Goal: Ask a question

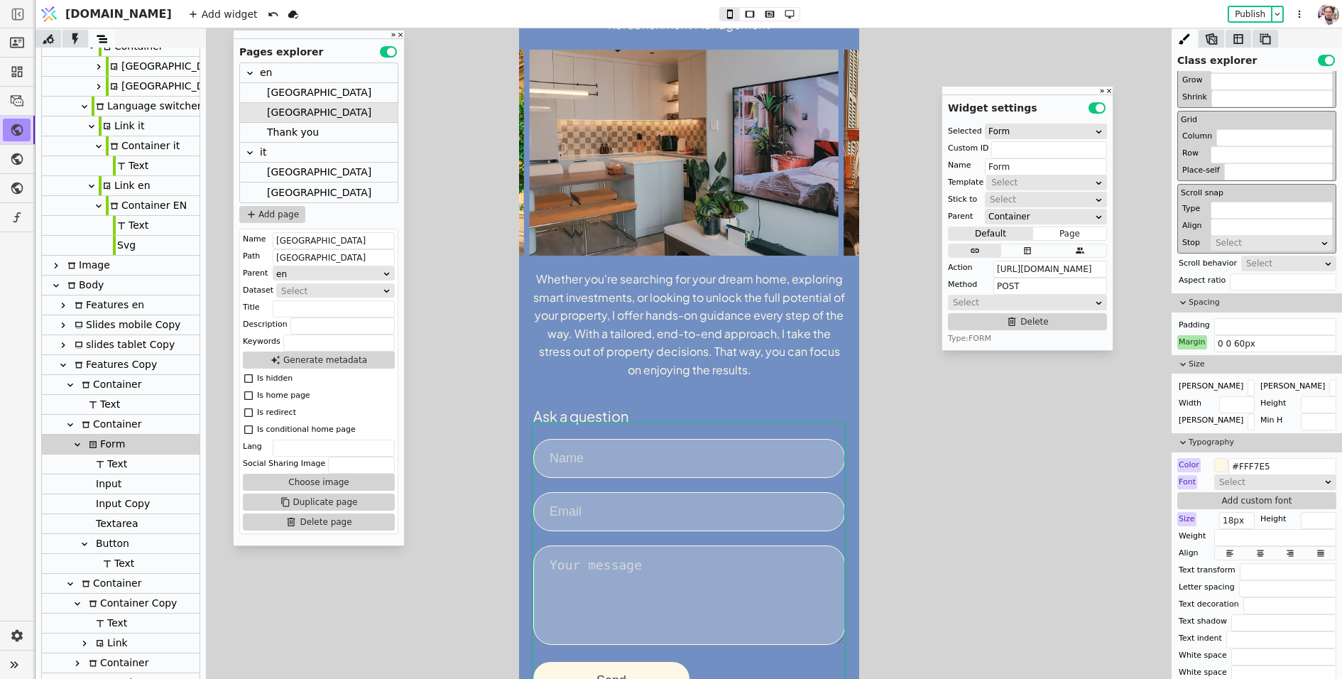
scroll to position [477, 0]
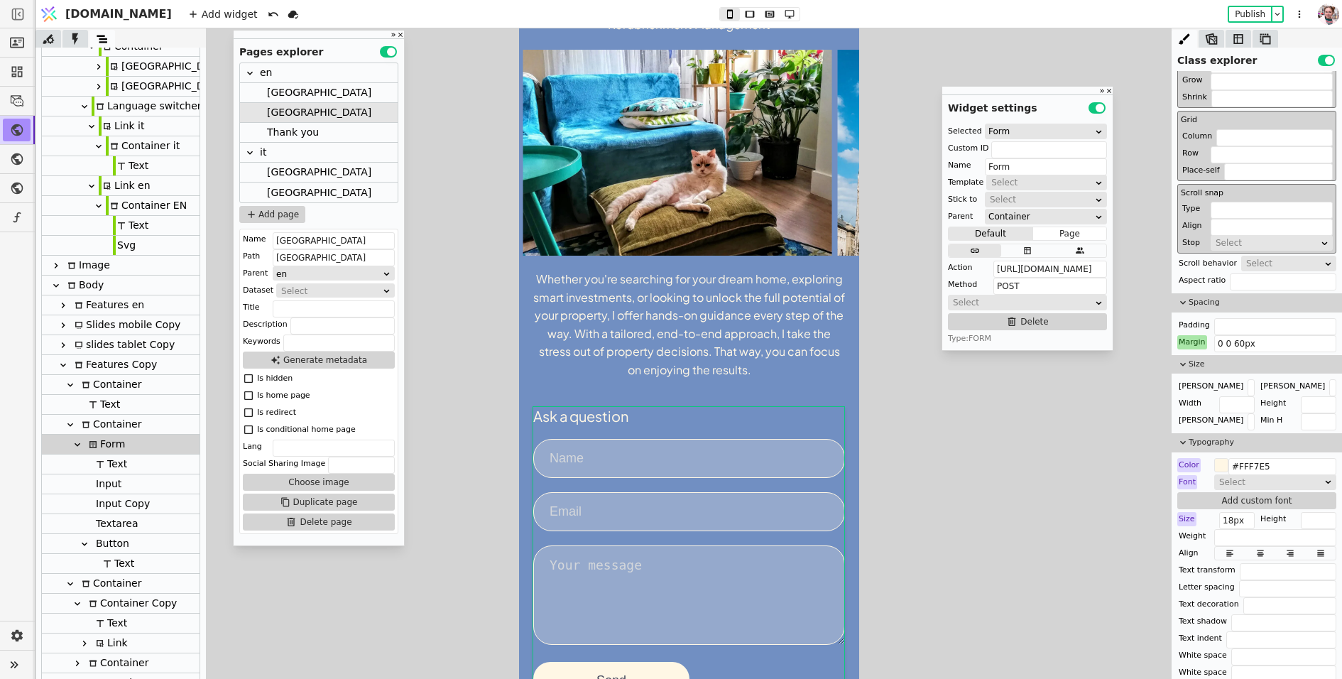
click at [789, 327] on div "Whether you're searching for your dream home, exploring smart investments, or l…" at bounding box center [689, 324] width 312 height 109
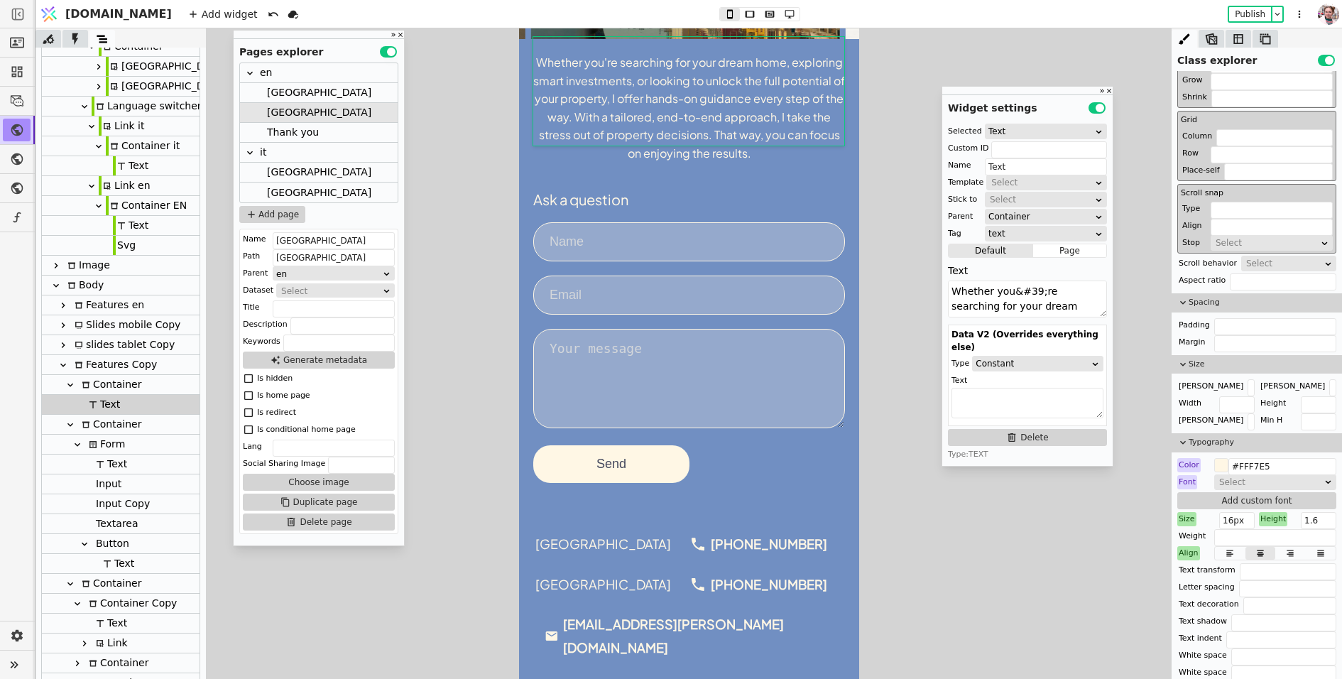
scroll to position [0, 0]
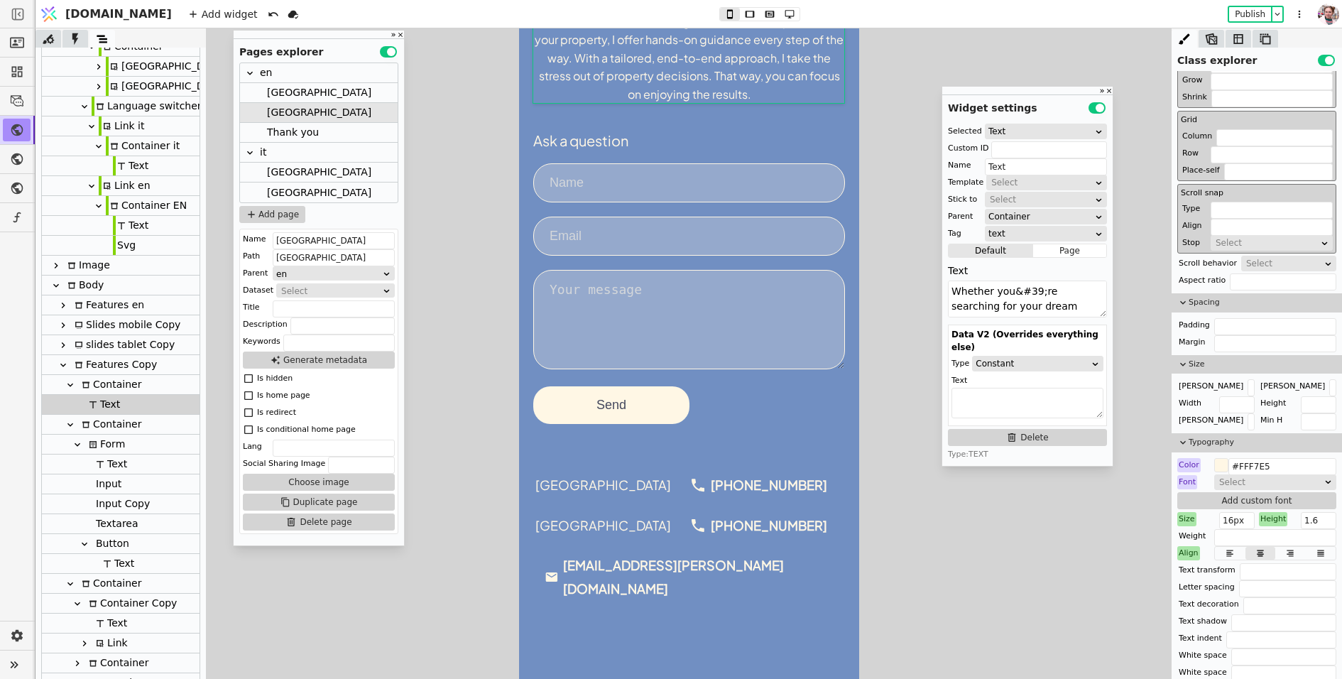
click at [809, 510] on div "[GEOGRAPHIC_DATA] [PHONE_NUMBER] [GEOGRAPHIC_DATA] [PHONE_NUMBER] [EMAIL_ADDRES…" at bounding box center [689, 536] width 312 height 141
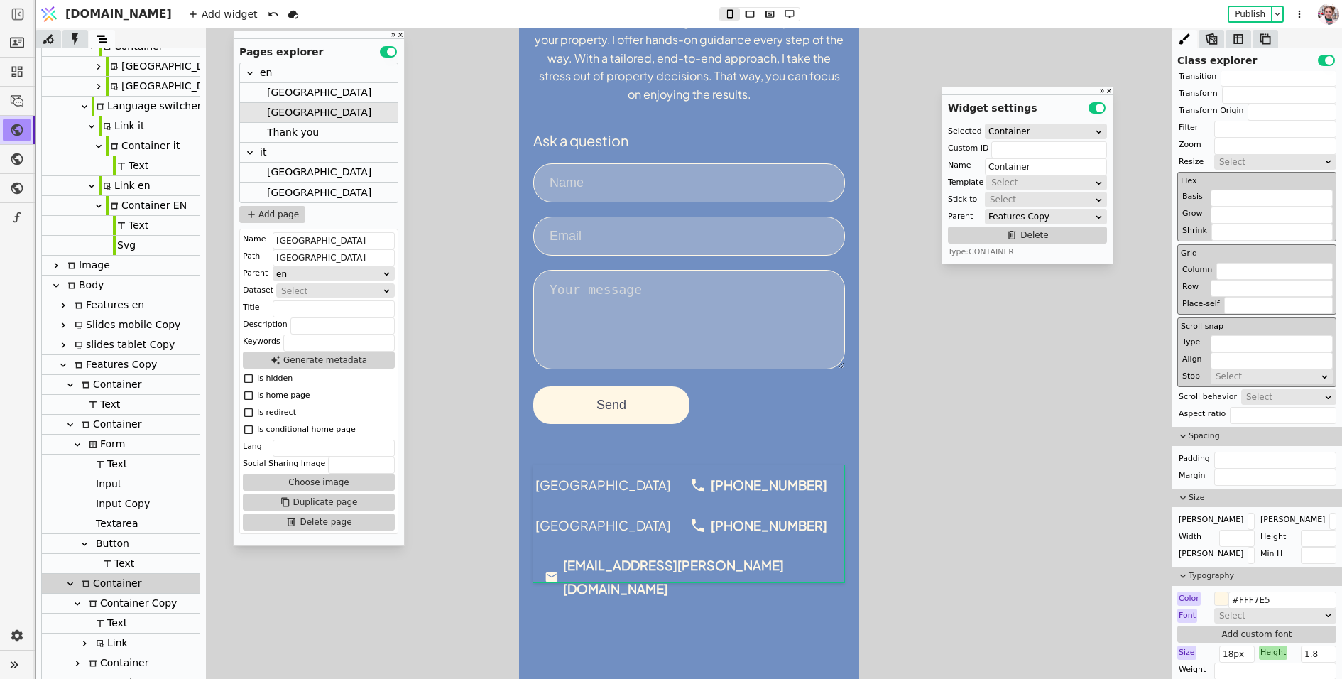
click at [762, 430] on div "Whether you're searching for your dream home, exploring smart investments, or l…" at bounding box center [688, 329] width 340 height 698
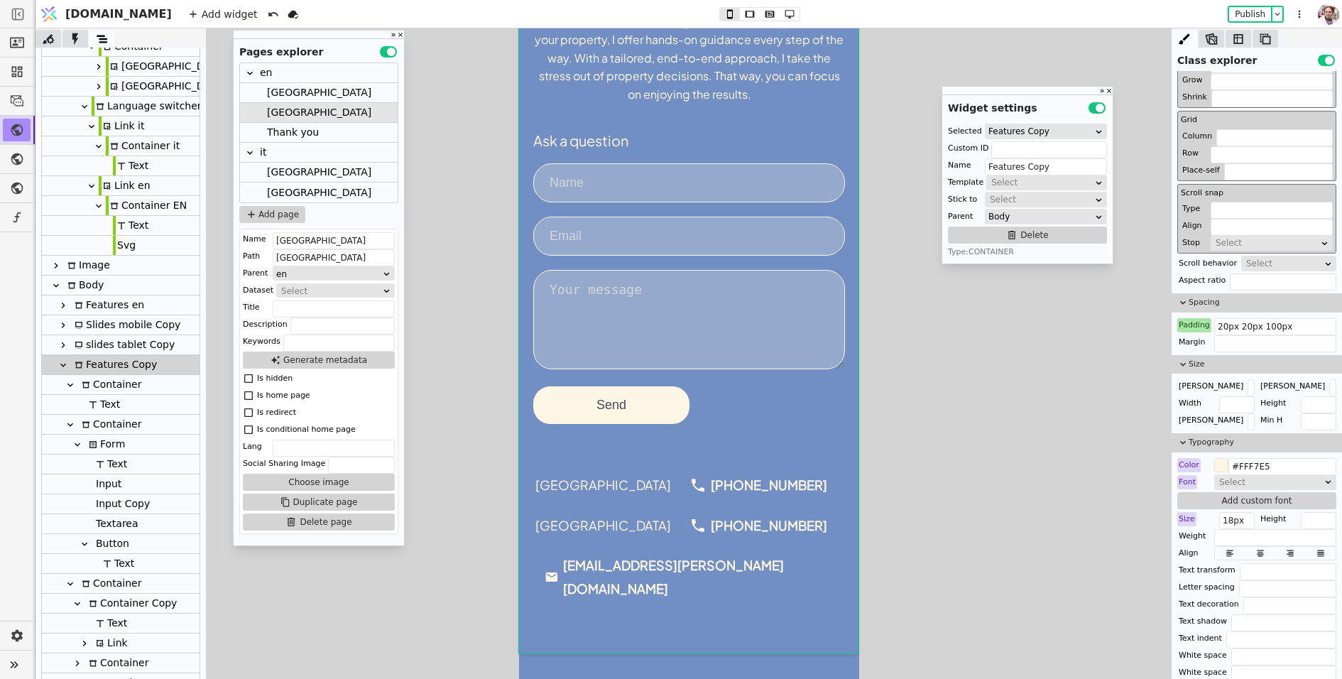
click at [750, 393] on form "Ask a question Send" at bounding box center [689, 277] width 312 height 293
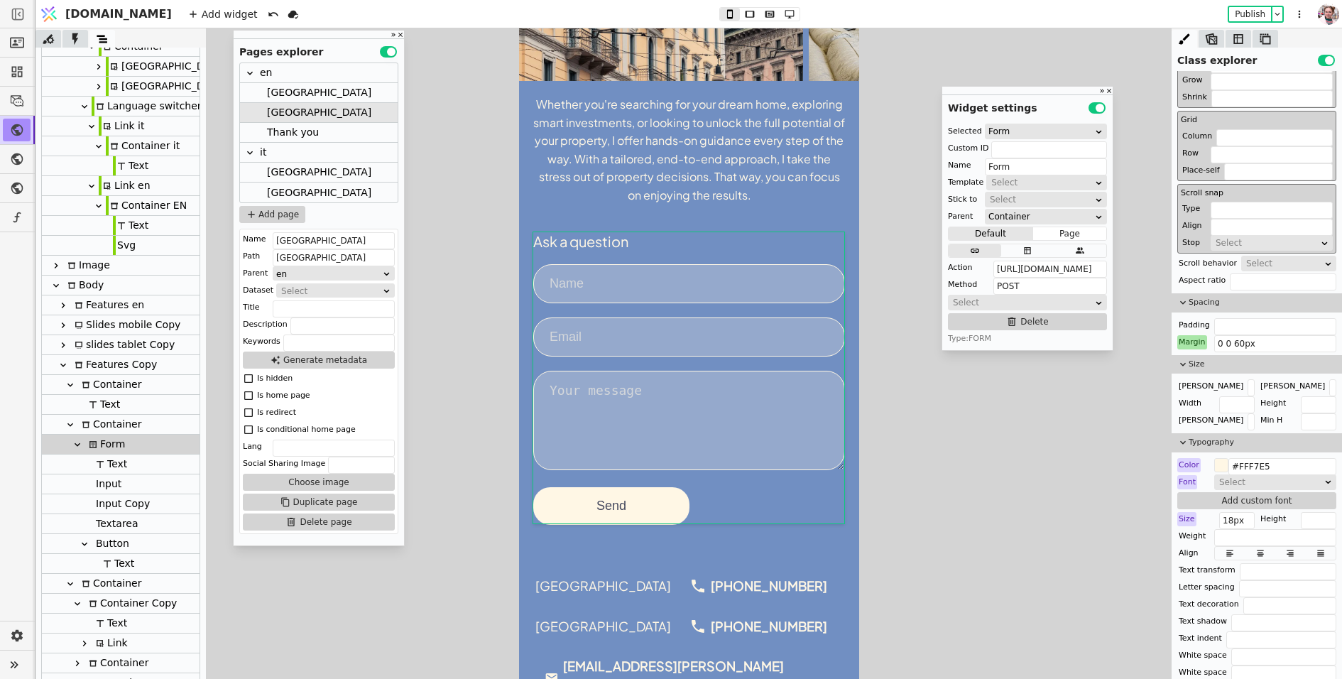
click at [797, 175] on div "Whether you're searching for your dream home, exploring smart investments, or l…" at bounding box center [689, 149] width 312 height 109
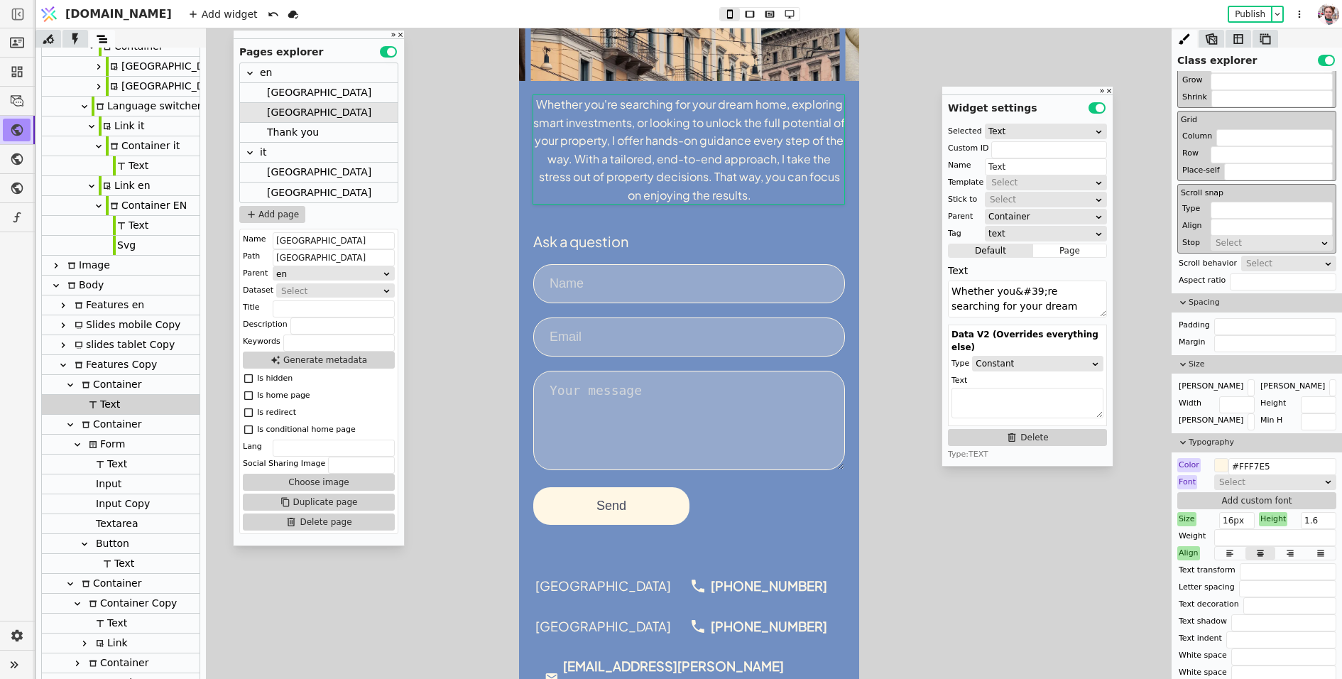
click at [785, 90] on div "Whether you're searching for your dream home, exploring smart investments, or l…" at bounding box center [688, 430] width 340 height 698
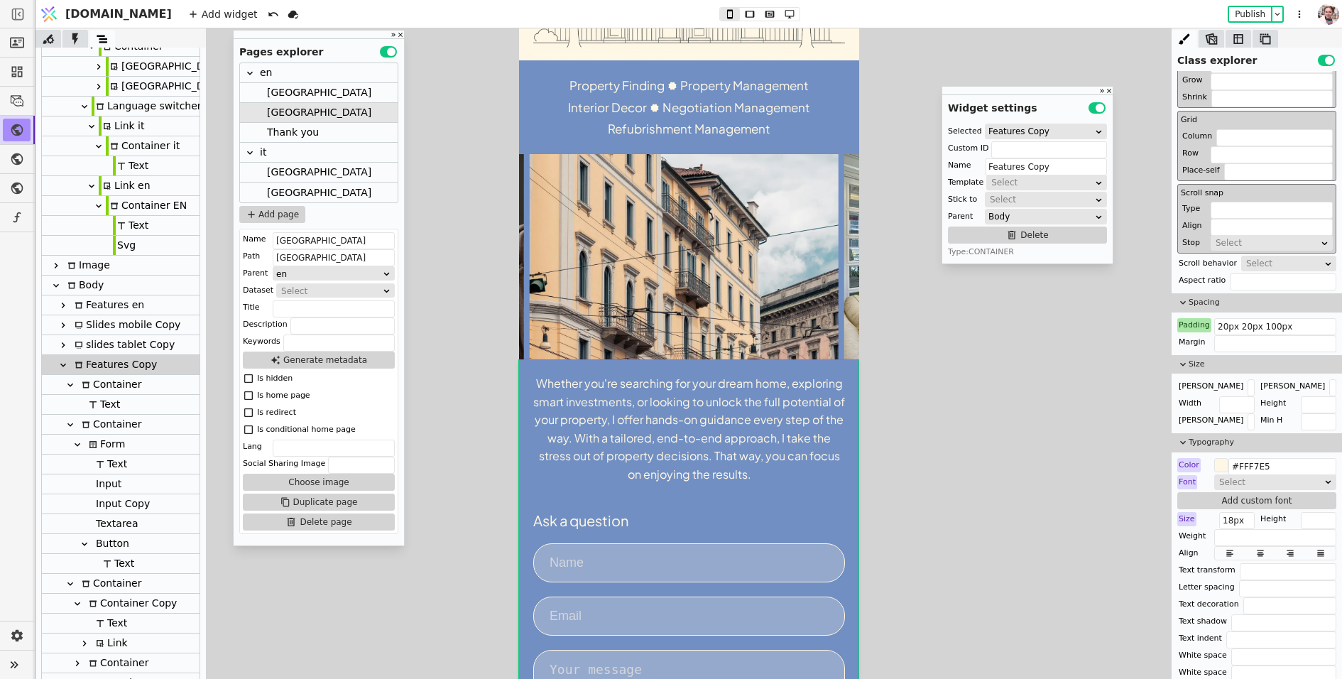
click at [790, 118] on div "Property Finding Property Management Interior Decor Negotiation Management Refu…" at bounding box center [689, 107] width 270 height 65
type input "Container mob"
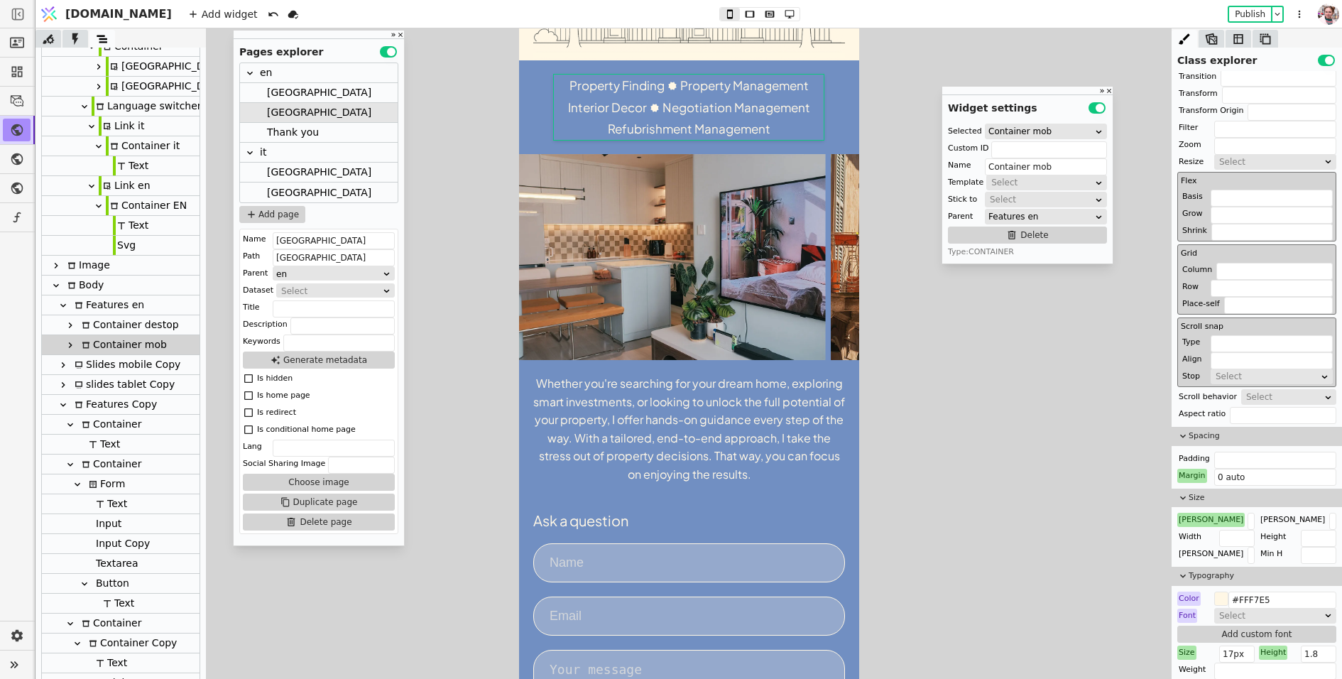
click at [896, 105] on div at bounding box center [689, 353] width 1306 height 650
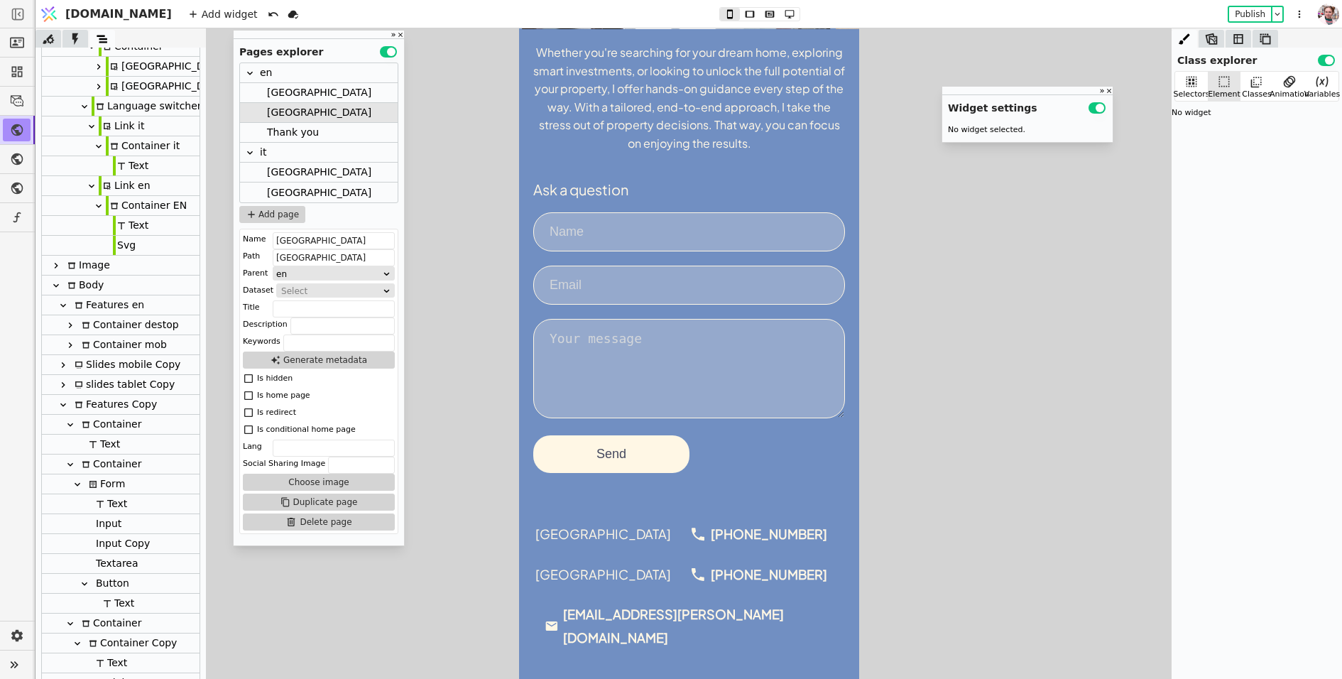
scroll to position [708, 0]
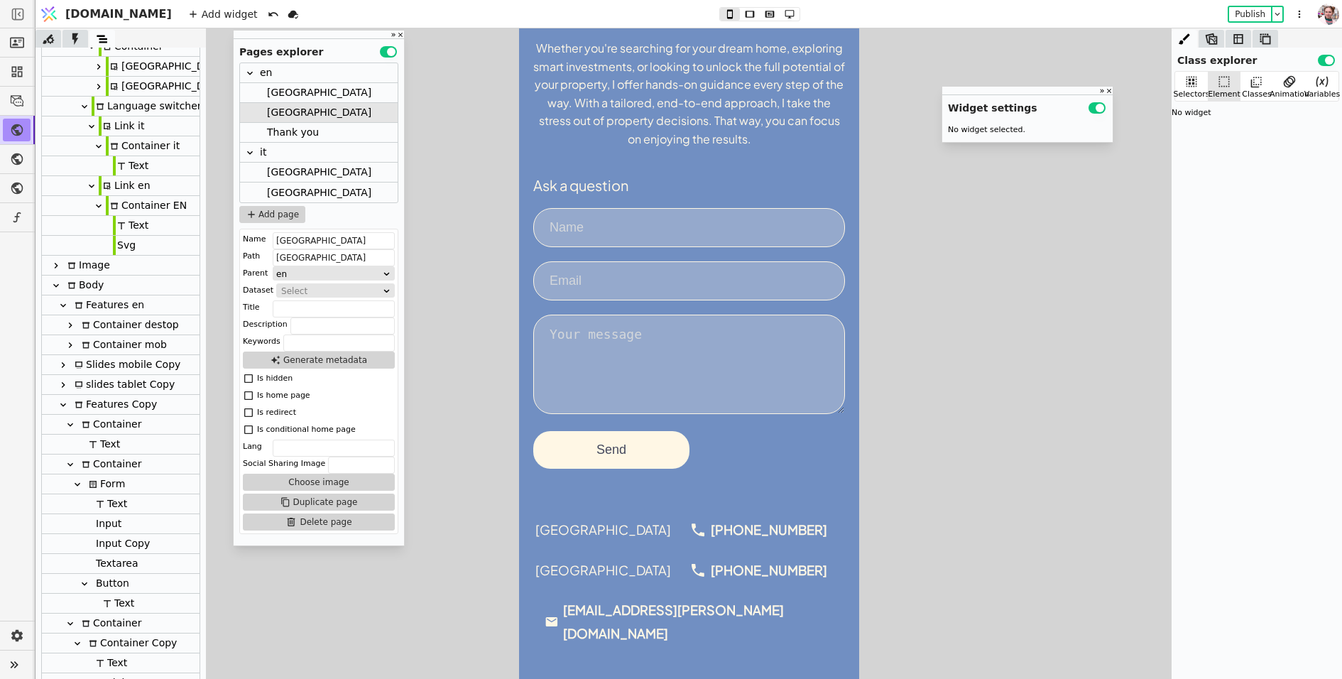
click at [755, 306] on form "Ask a question Send" at bounding box center [689, 322] width 312 height 293
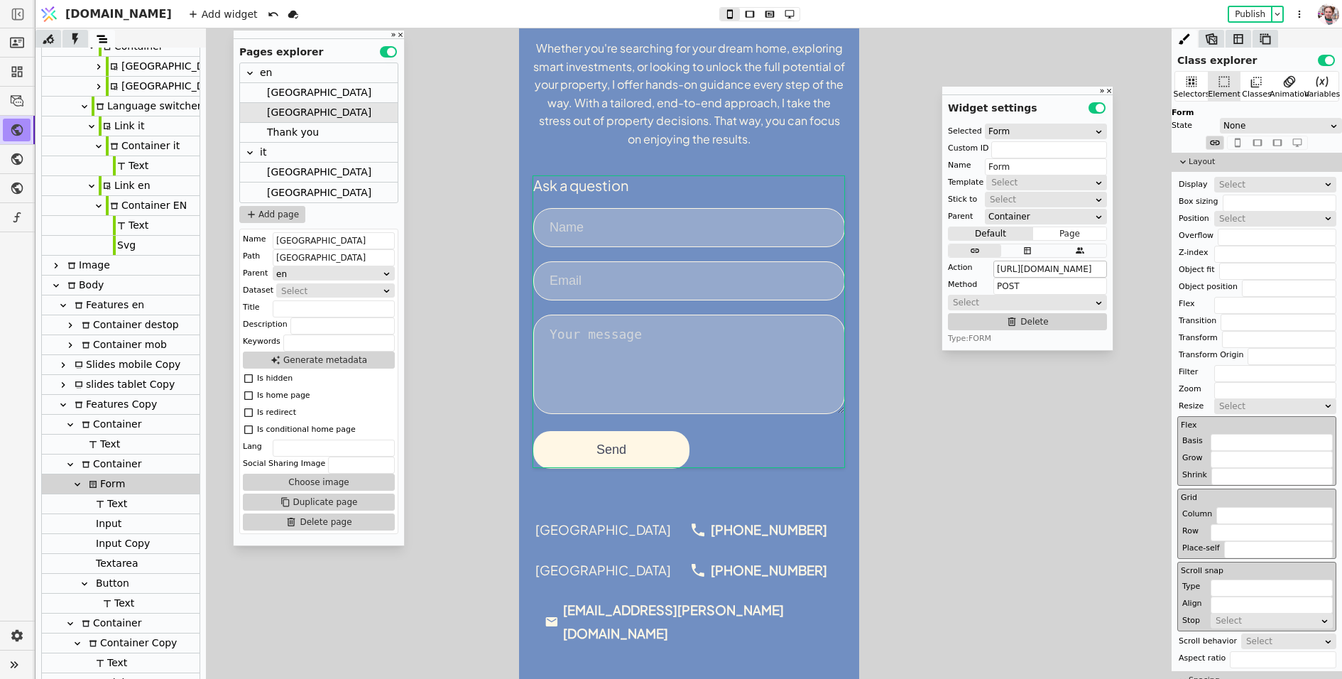
scroll to position [0, 41]
click at [884, 389] on div at bounding box center [689, 353] width 1306 height 650
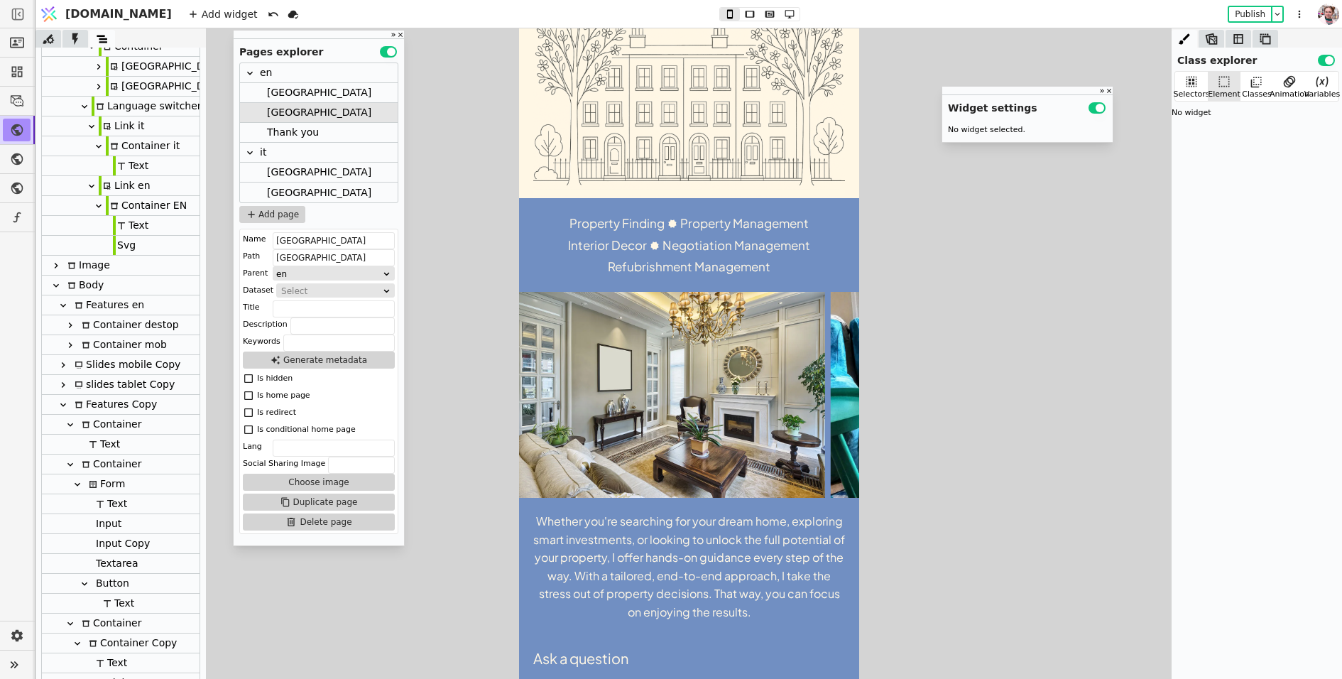
scroll to position [235, 0]
